Goal: Transaction & Acquisition: Subscribe to service/newsletter

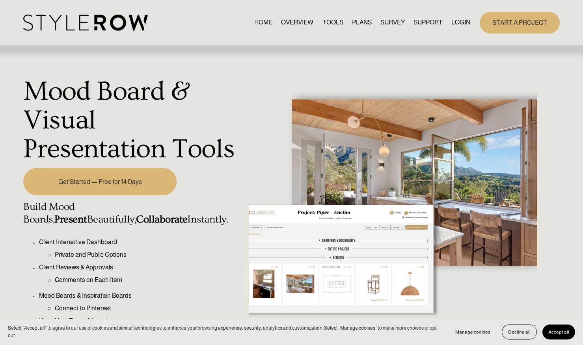
click at [358, 22] on link "PLANS" at bounding box center [362, 22] width 20 height 11
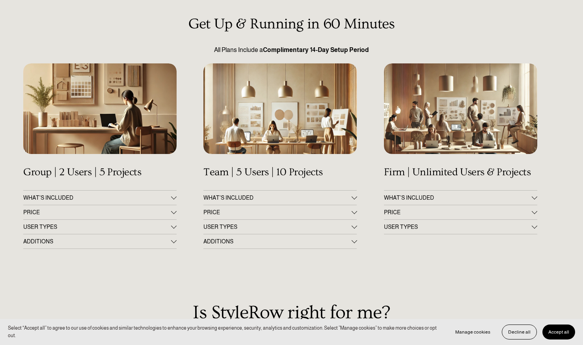
scroll to position [74, 0]
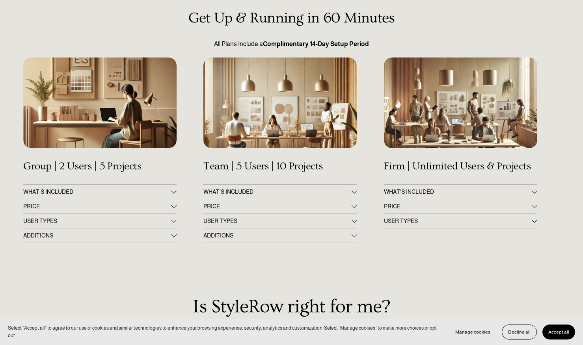
click at [169, 206] on span "PRICE" at bounding box center [97, 206] width 148 height 6
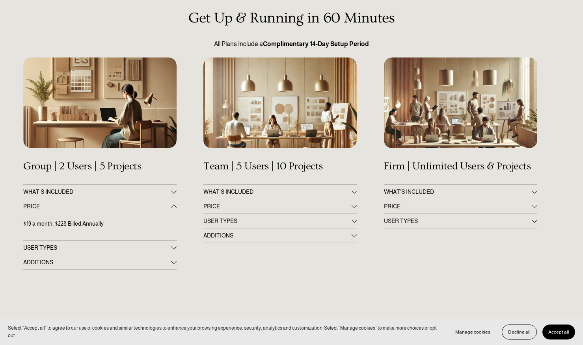
click at [169, 206] on span "PRICE" at bounding box center [97, 206] width 148 height 6
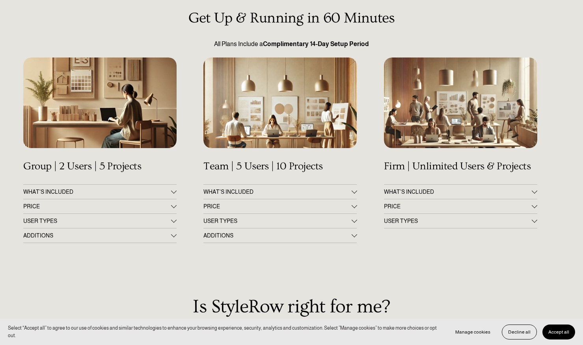
click at [172, 193] on div at bounding box center [174, 192] width 6 height 6
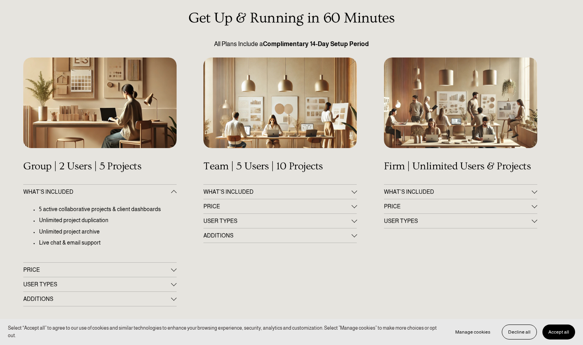
click at [172, 193] on div at bounding box center [174, 193] width 6 height 6
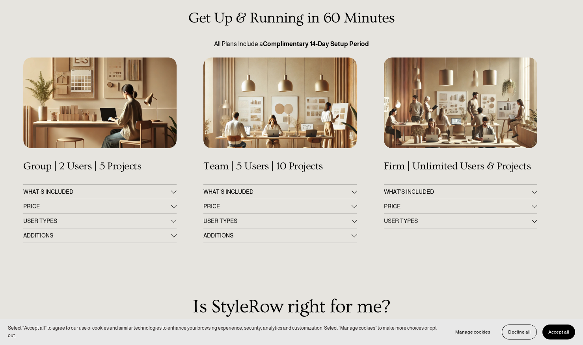
scroll to position [0, 0]
